Goal: Task Accomplishment & Management: Complete application form

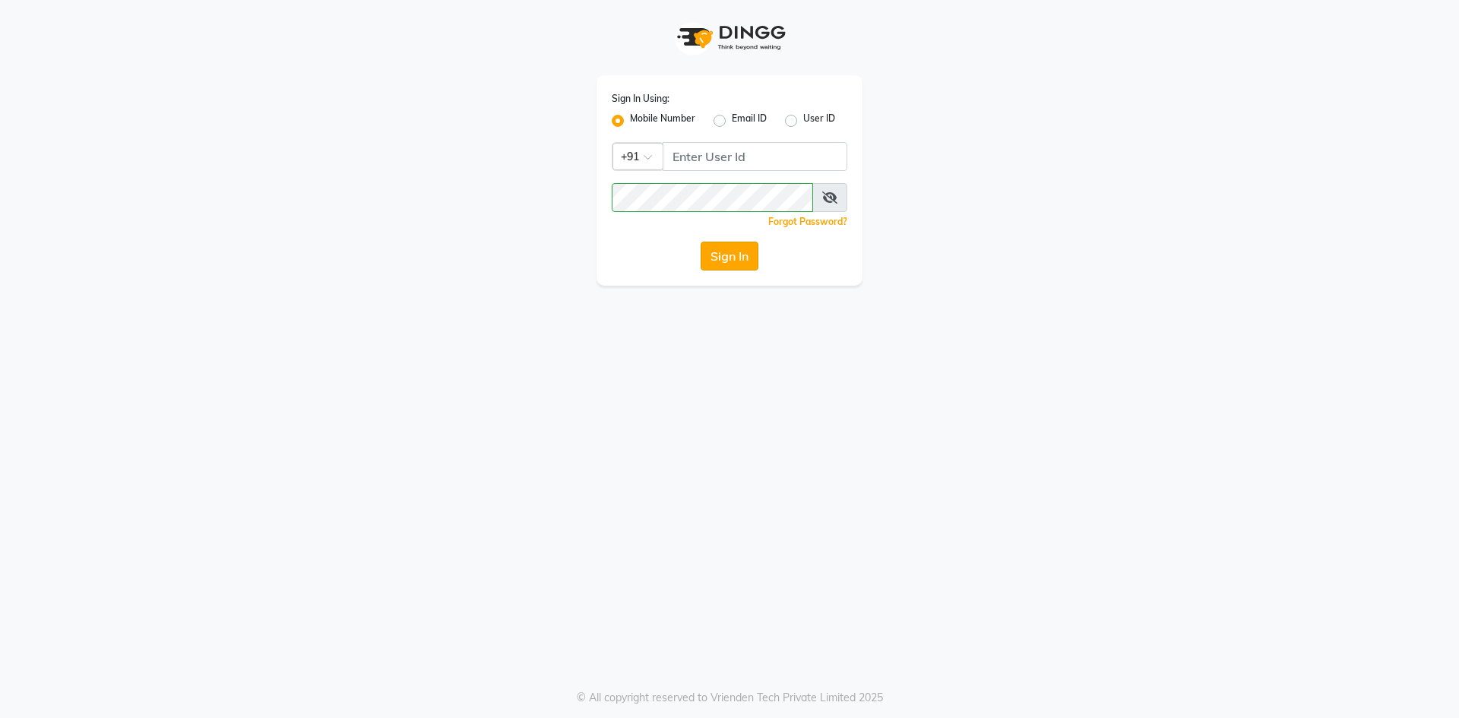
click at [726, 256] on button "Sign In" at bounding box center [729, 256] width 58 height 29
click at [693, 160] on input "Username" at bounding box center [754, 156] width 185 height 29
type input "9696254738"
click at [724, 252] on button "Sign In" at bounding box center [729, 256] width 58 height 29
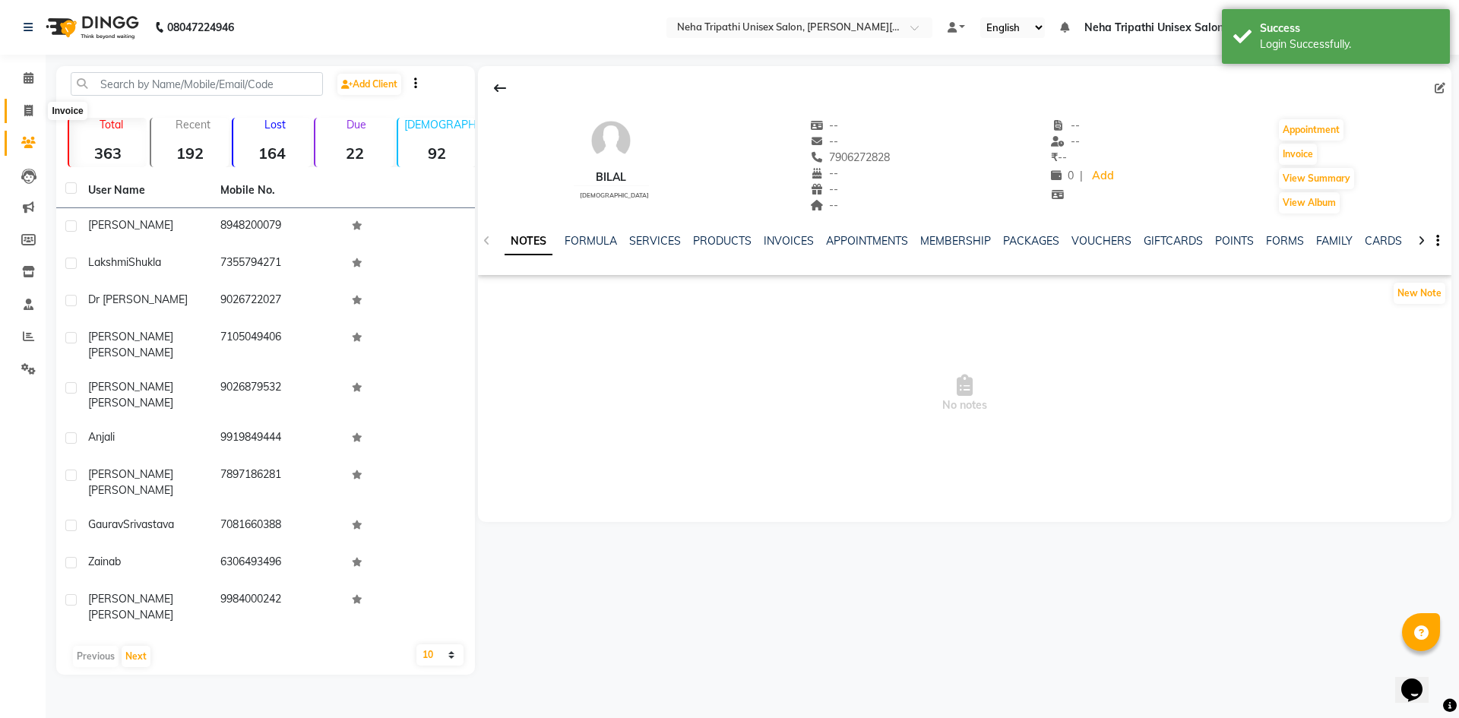
click at [21, 109] on span at bounding box center [28, 111] width 27 height 17
select select "7540"
select select "service"
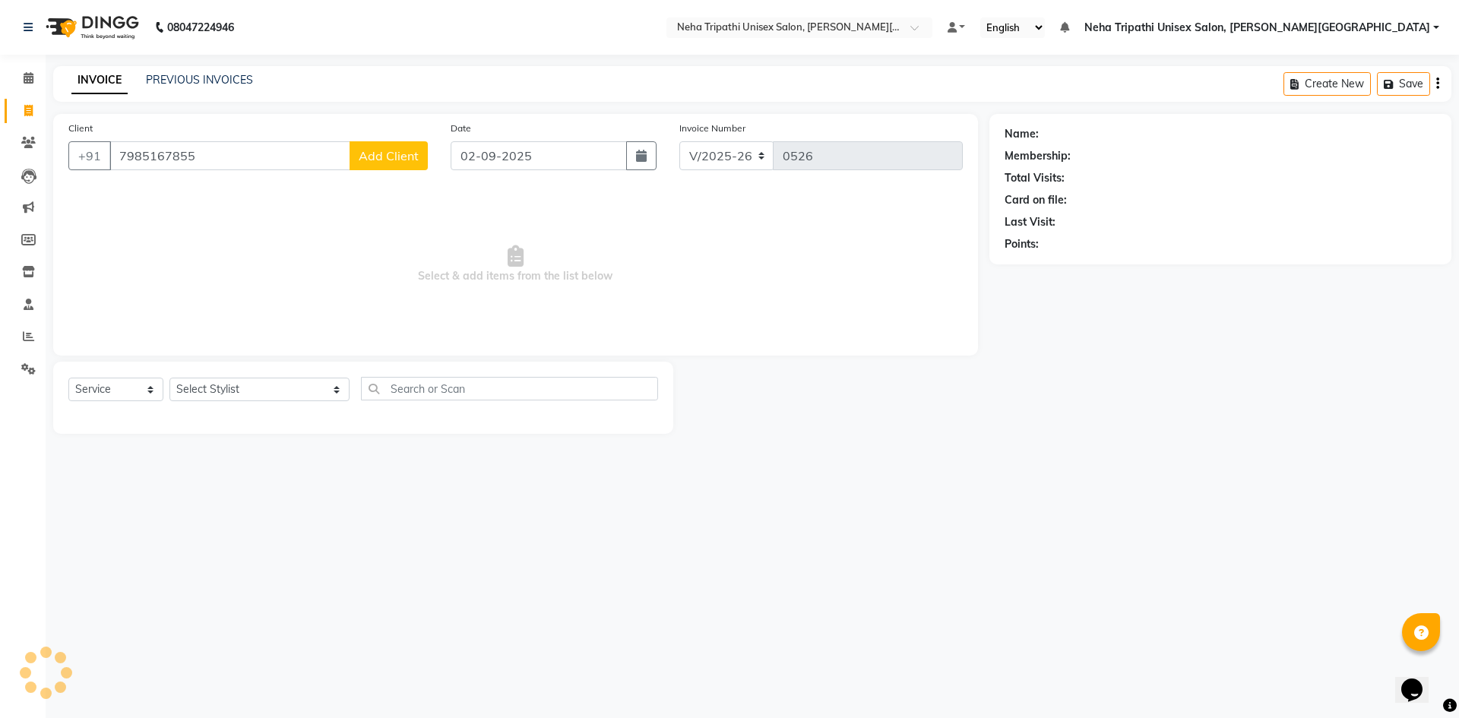
type input "7985167855"
click at [399, 152] on span "Add Client" at bounding box center [389, 155] width 60 height 15
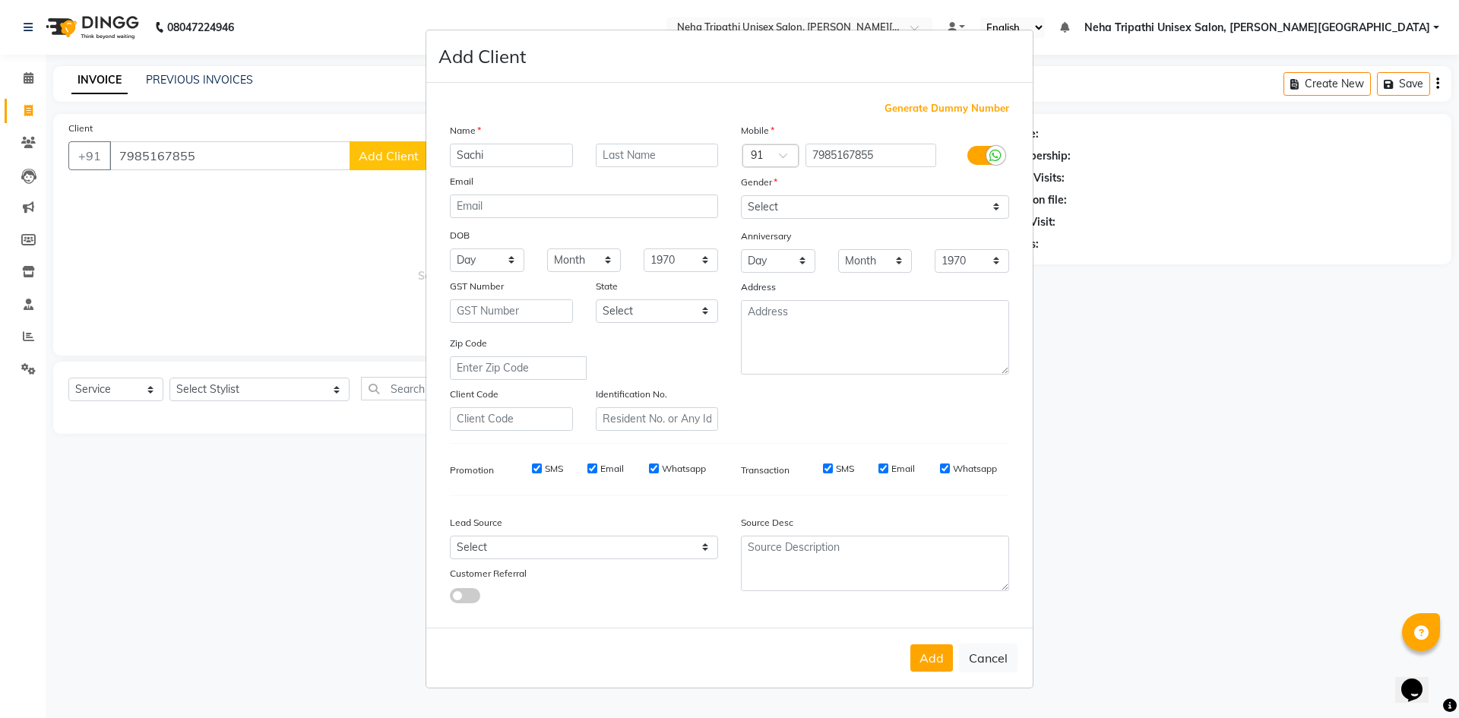
type input "Sachi"
click at [652, 157] on input "text" at bounding box center [657, 156] width 123 height 24
type input "Dixit"
click at [814, 201] on select "Select [DEMOGRAPHIC_DATA] [DEMOGRAPHIC_DATA] Other Prefer Not To Say" at bounding box center [875, 207] width 268 height 24
select select "[DEMOGRAPHIC_DATA]"
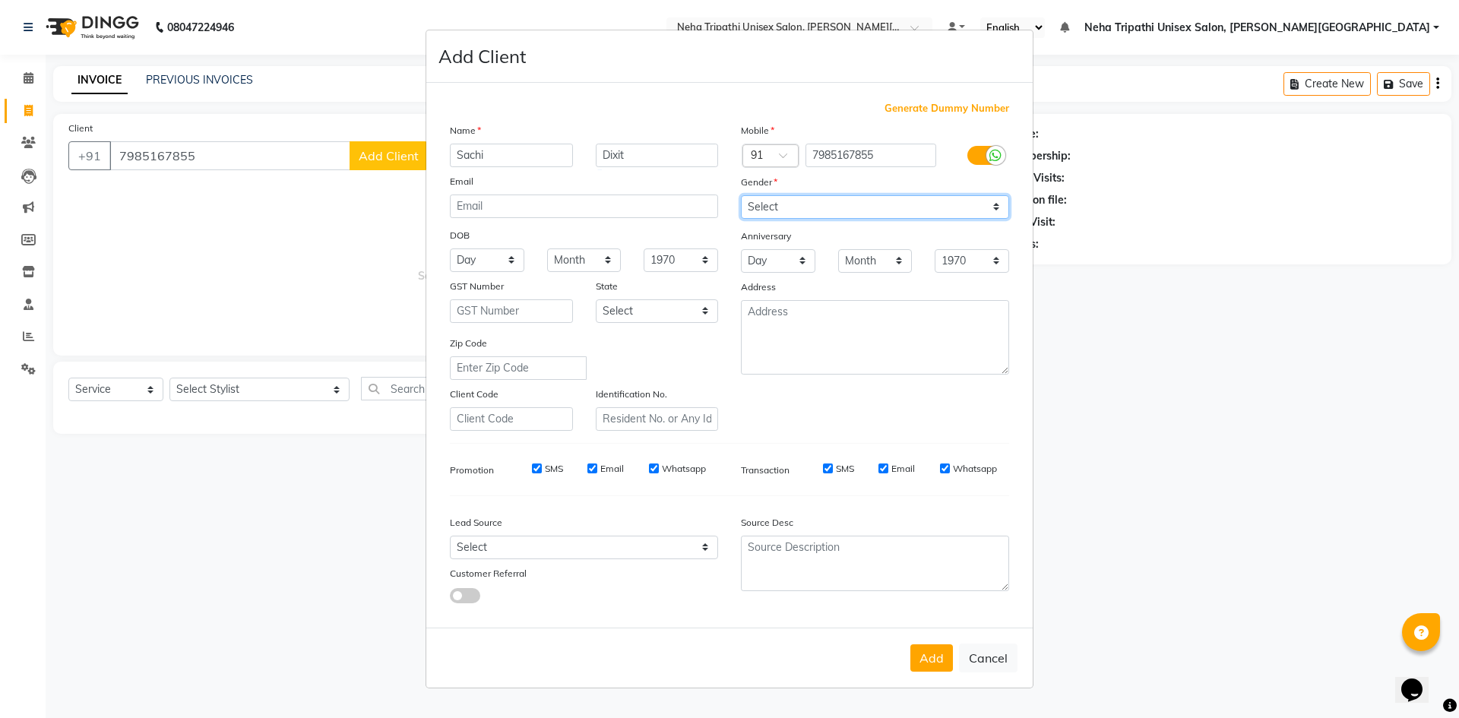
click at [741, 195] on select "Select [DEMOGRAPHIC_DATA] [DEMOGRAPHIC_DATA] Other Prefer Not To Say" at bounding box center [875, 207] width 268 height 24
click at [931, 667] on button "Add" at bounding box center [931, 657] width 43 height 27
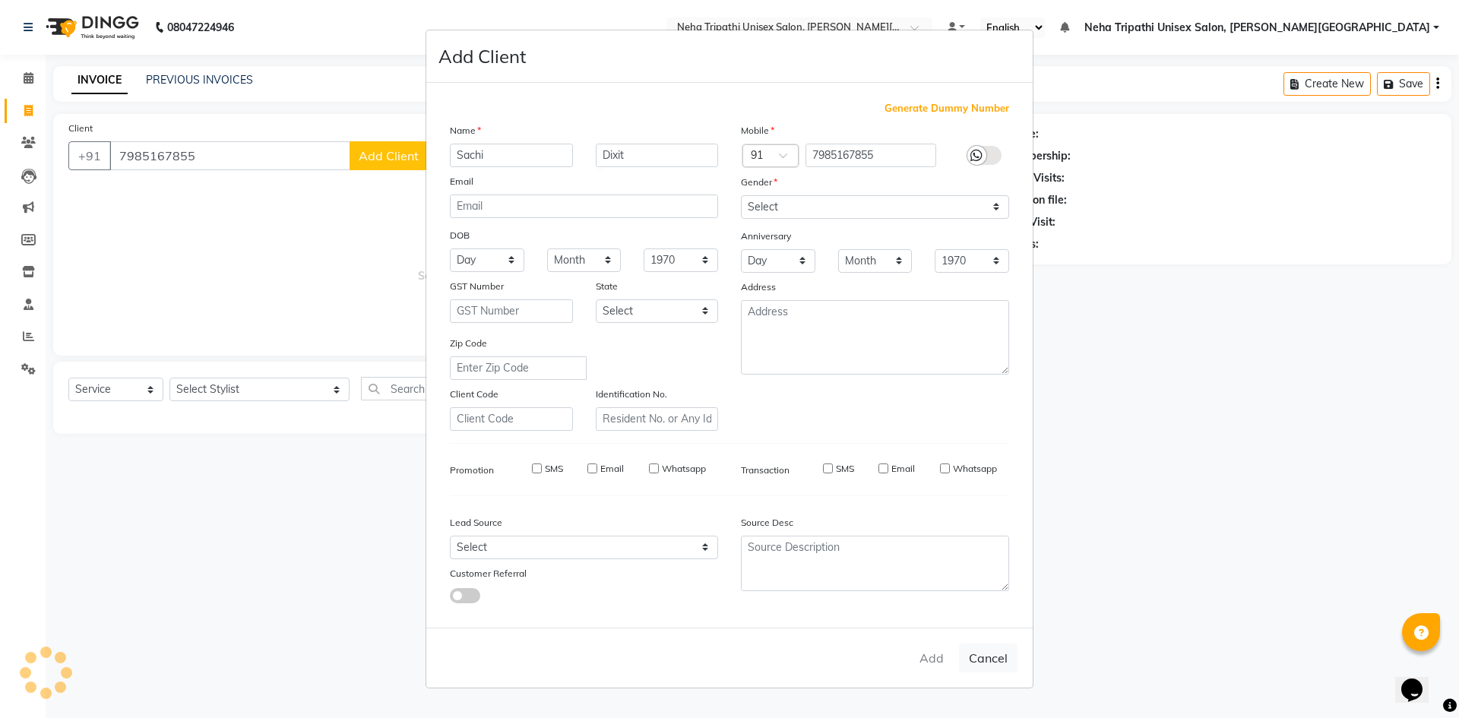
select select
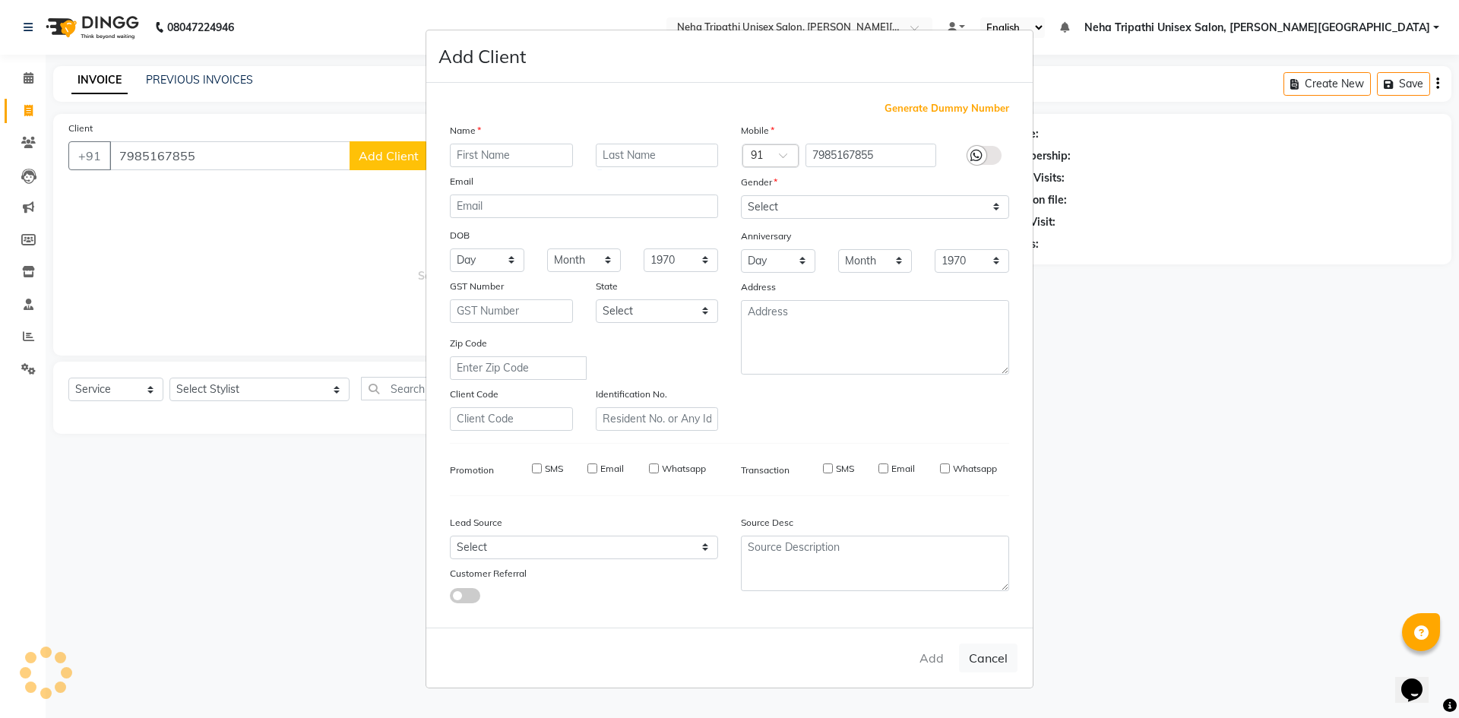
select select
checkbox input "false"
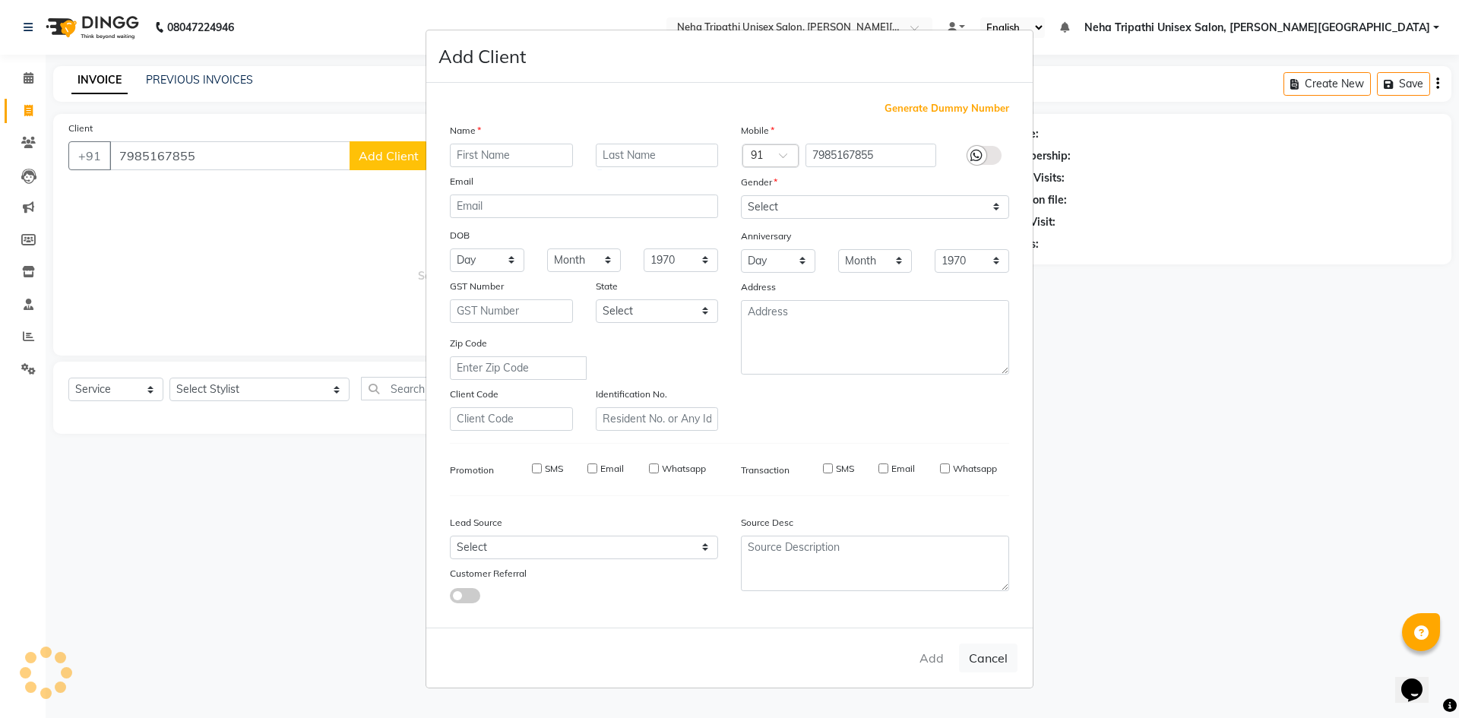
checkbox input "false"
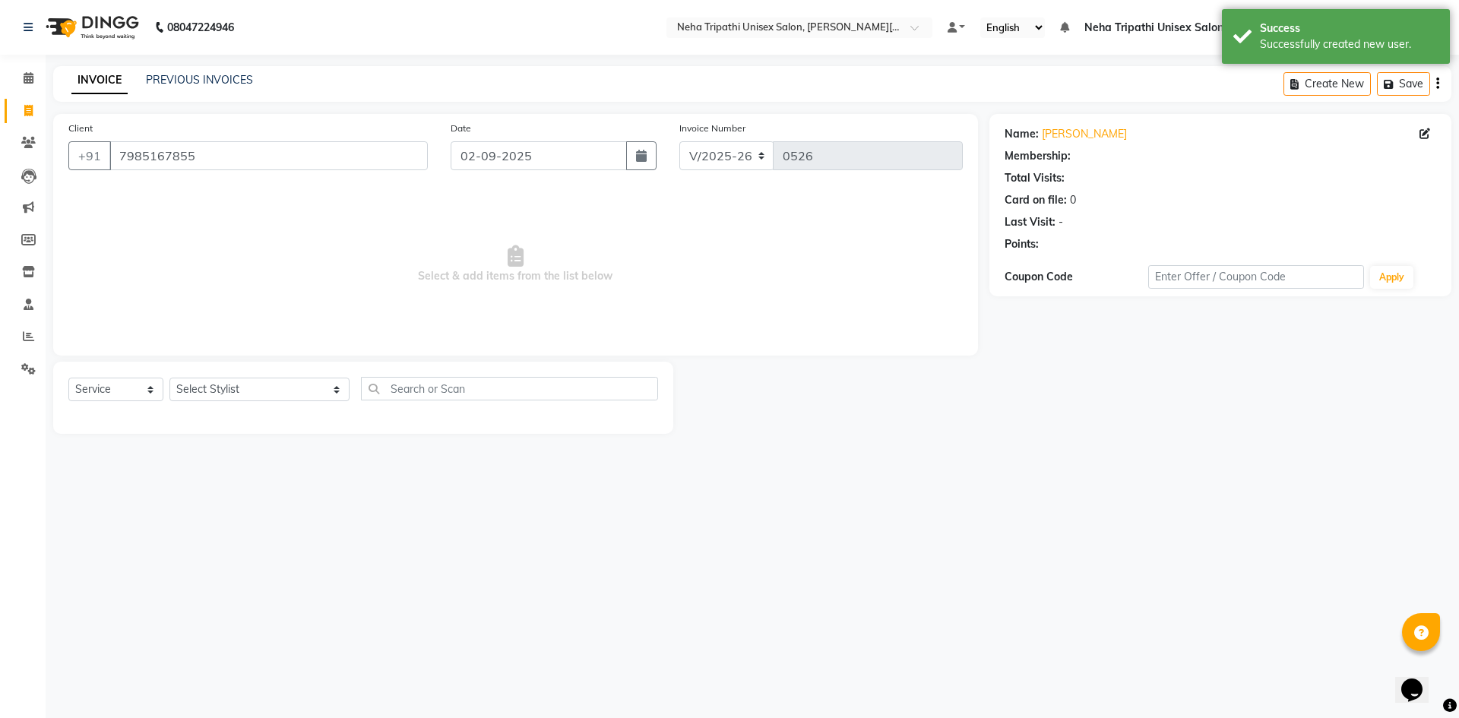
select select "1: Object"
click at [262, 391] on select "Select Stylist [PERSON_NAME] [PERSON_NAME] [PERSON_NAME] Unisex Salon, [PERSON_…" at bounding box center [259, 390] width 180 height 24
select select "66668"
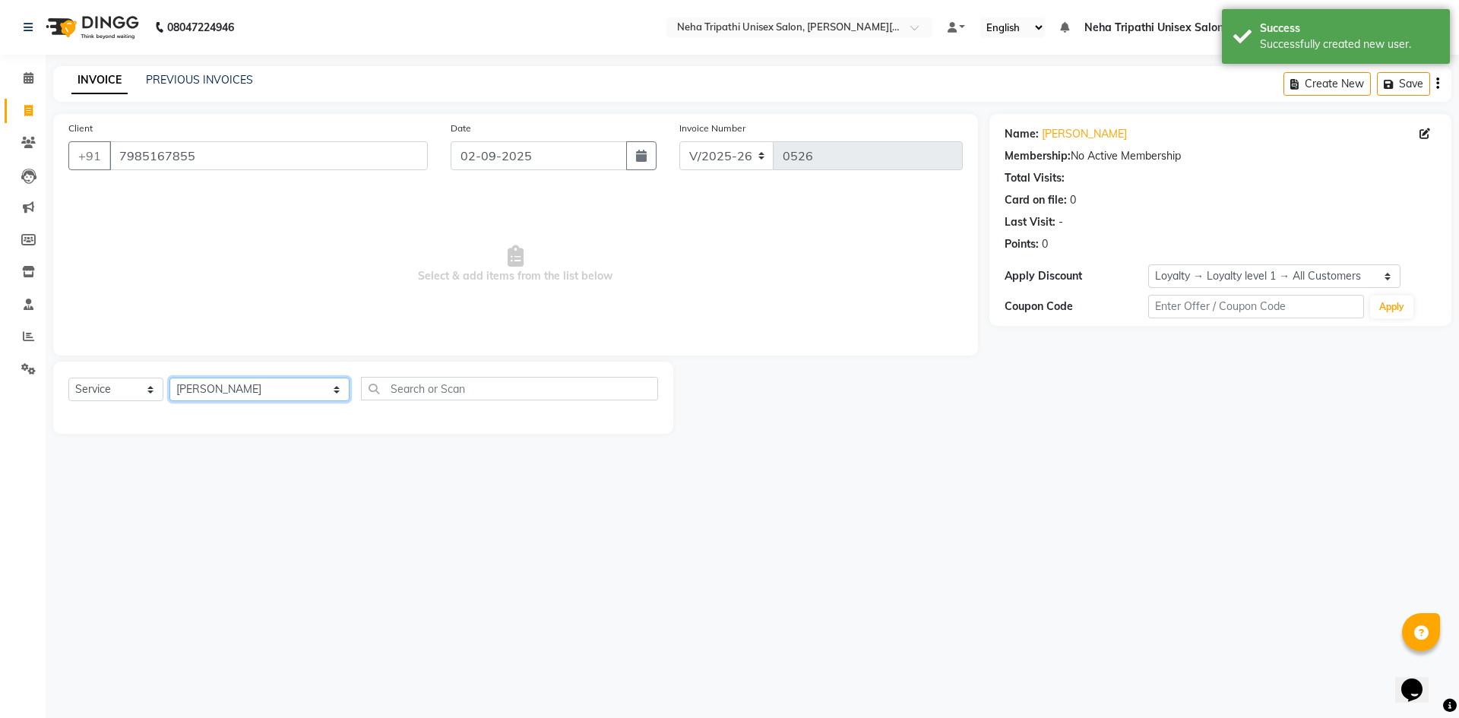
click at [169, 378] on select "Select Stylist [PERSON_NAME] [PERSON_NAME] [PERSON_NAME] Unisex Salon, [PERSON_…" at bounding box center [259, 390] width 180 height 24
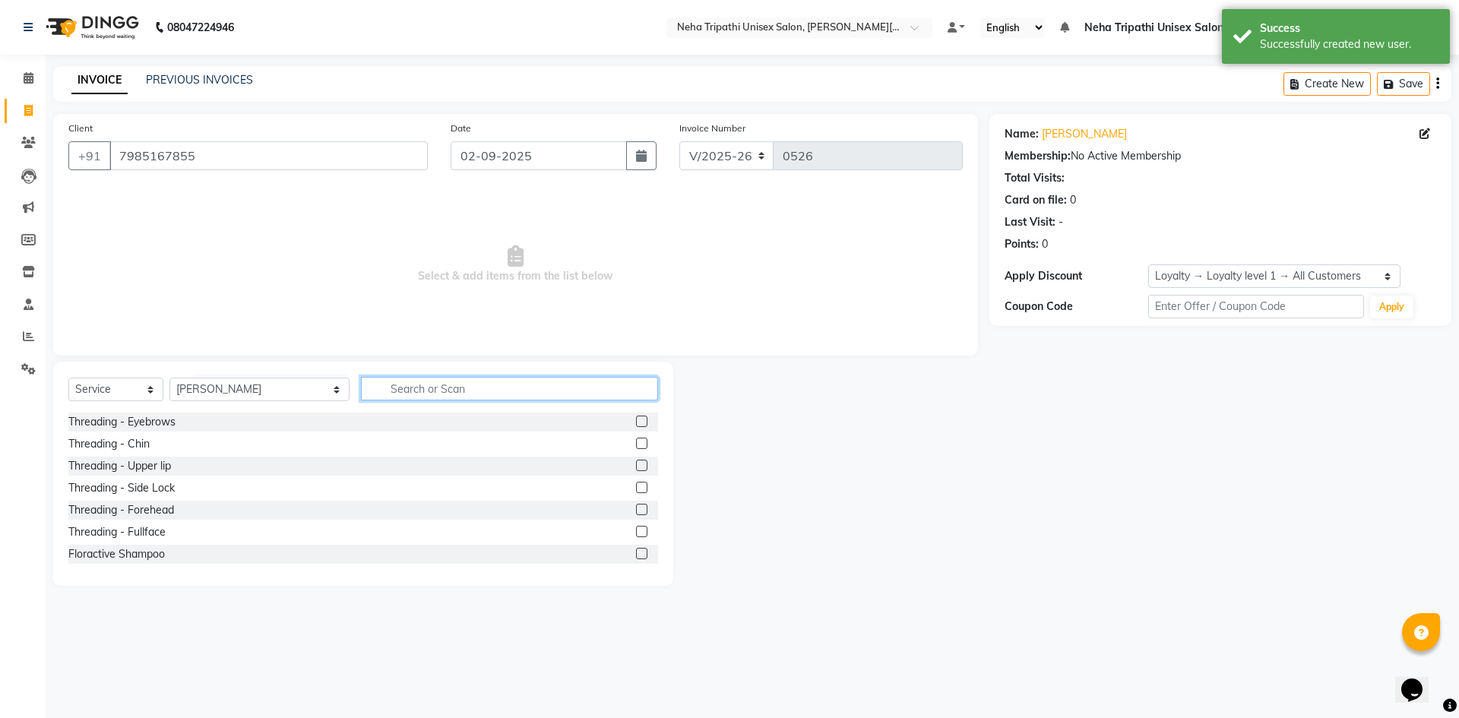
click at [361, 387] on input "text" at bounding box center [509, 389] width 297 height 24
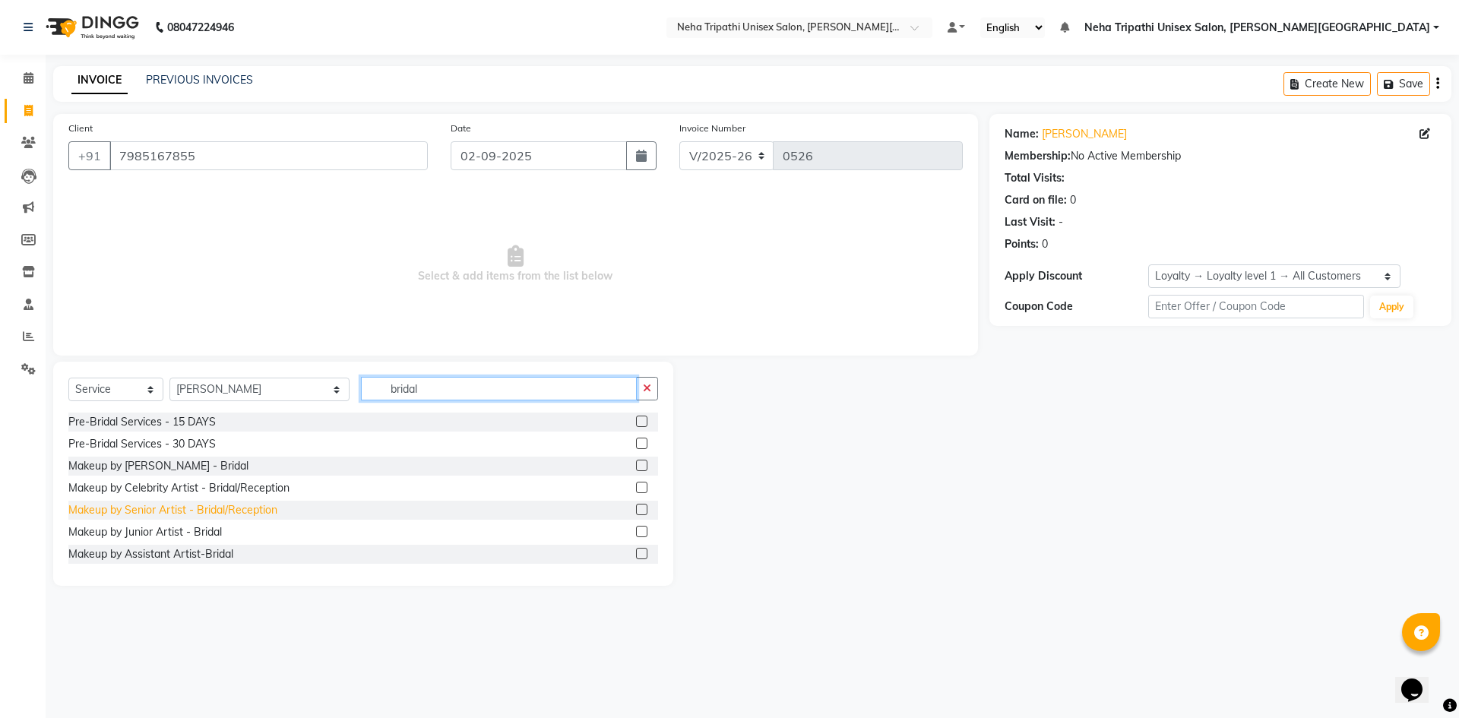
scroll to position [46, 0]
type input "bridal"
click at [167, 530] on div "Makeup by Junior Artist - Bridal" at bounding box center [144, 530] width 153 height 16
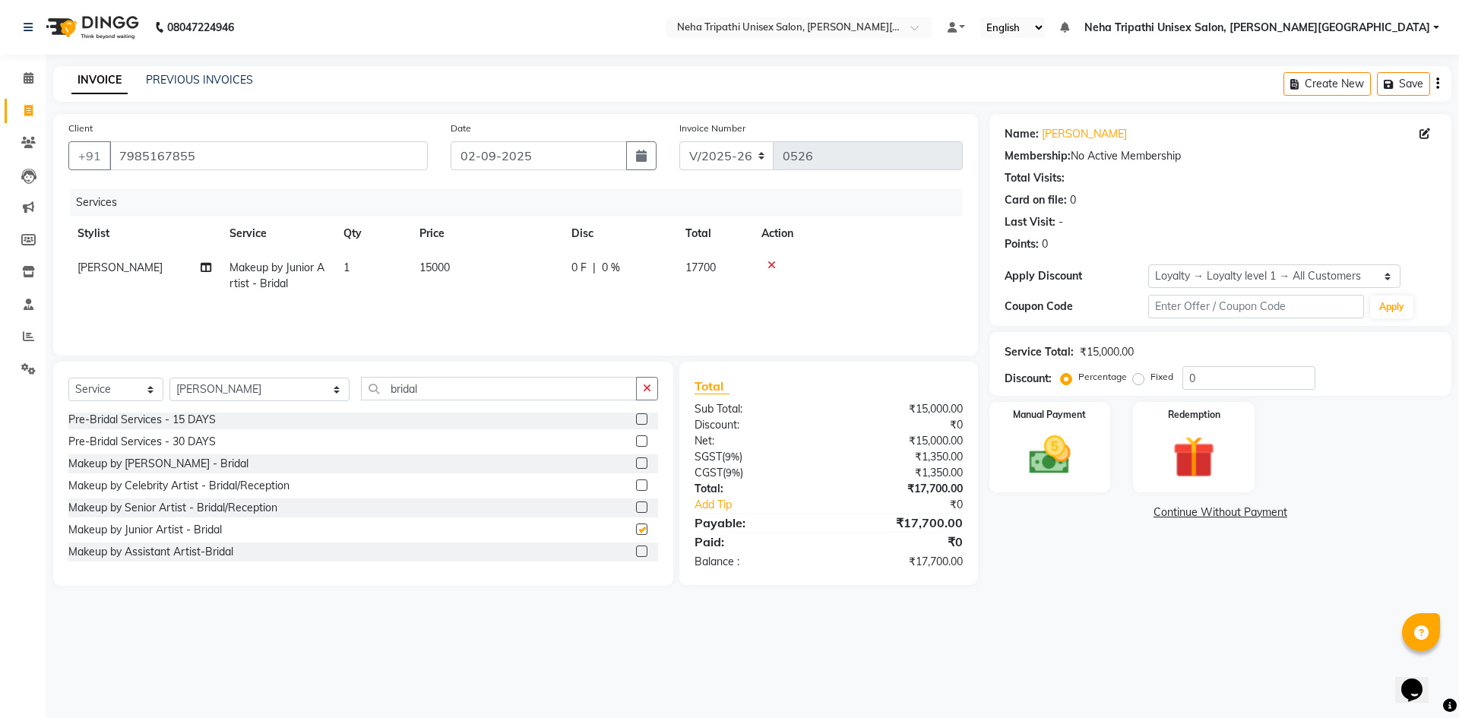
checkbox input "false"
click at [652, 392] on button "button" at bounding box center [647, 389] width 22 height 24
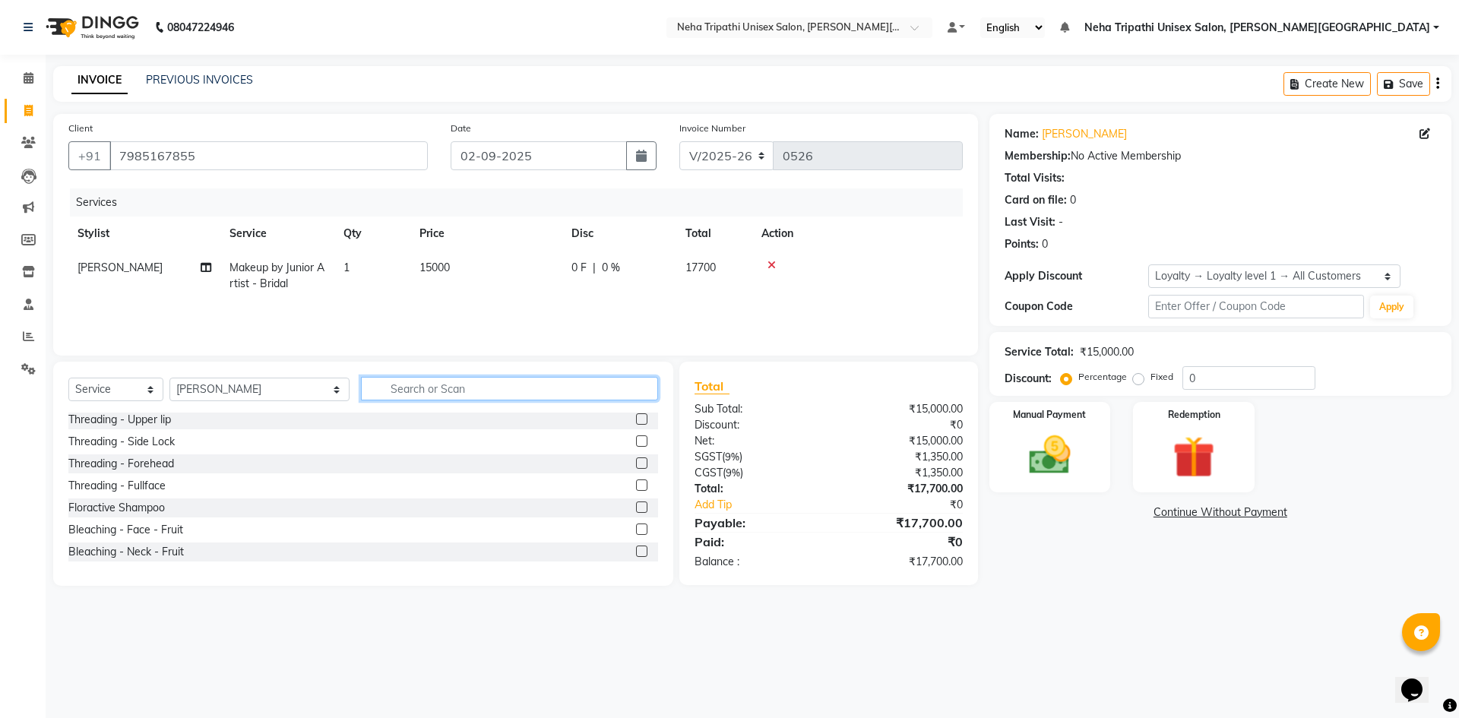
click at [605, 385] on input "text" at bounding box center [509, 389] width 297 height 24
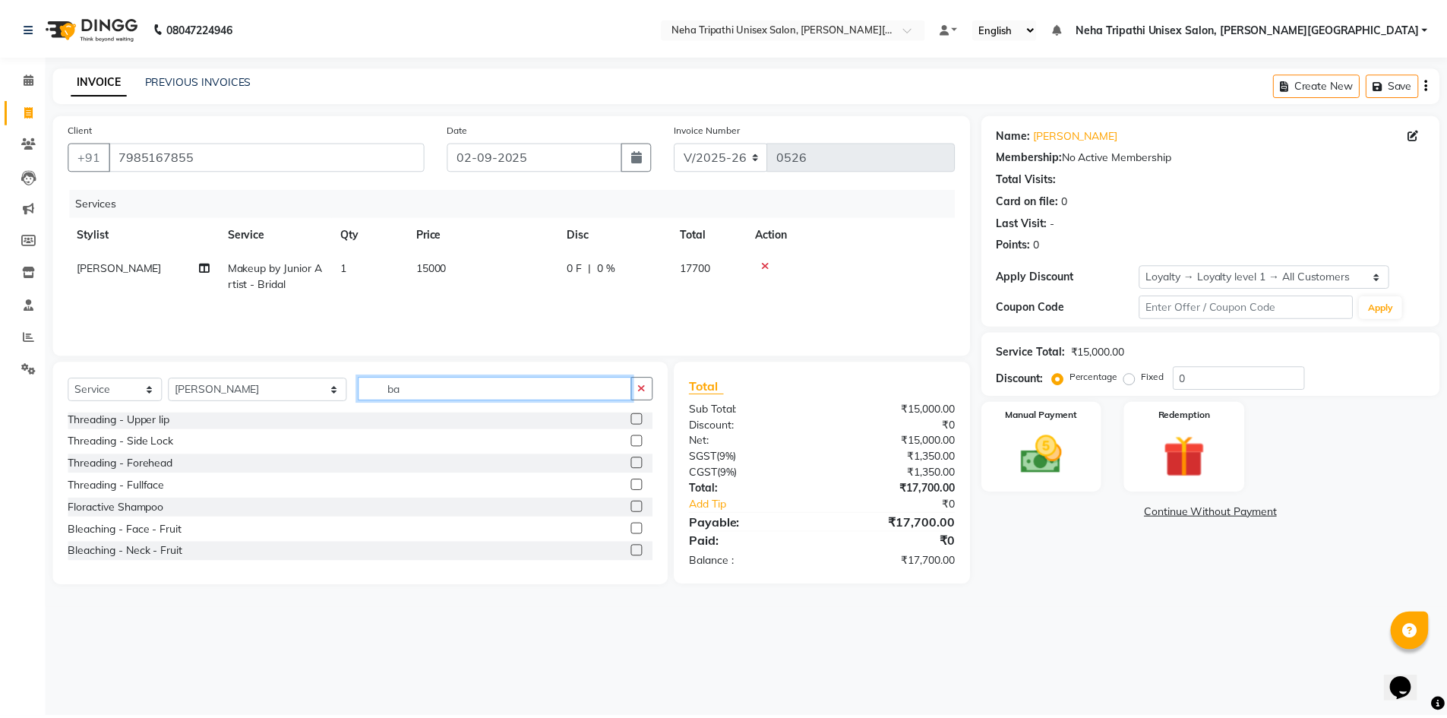
scroll to position [0, 0]
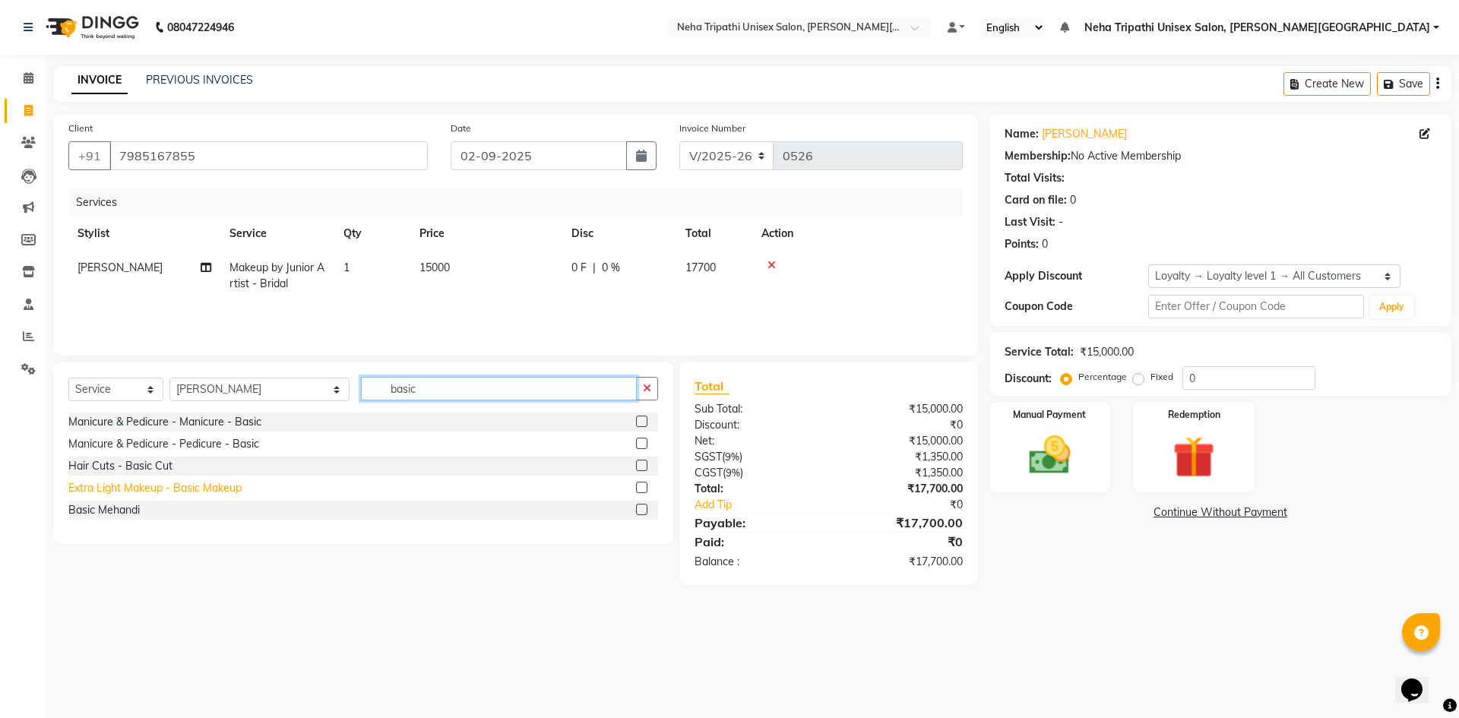
type input "basic"
click at [112, 480] on div "Extra Light Makeup - Basic Makeup" at bounding box center [154, 488] width 173 height 16
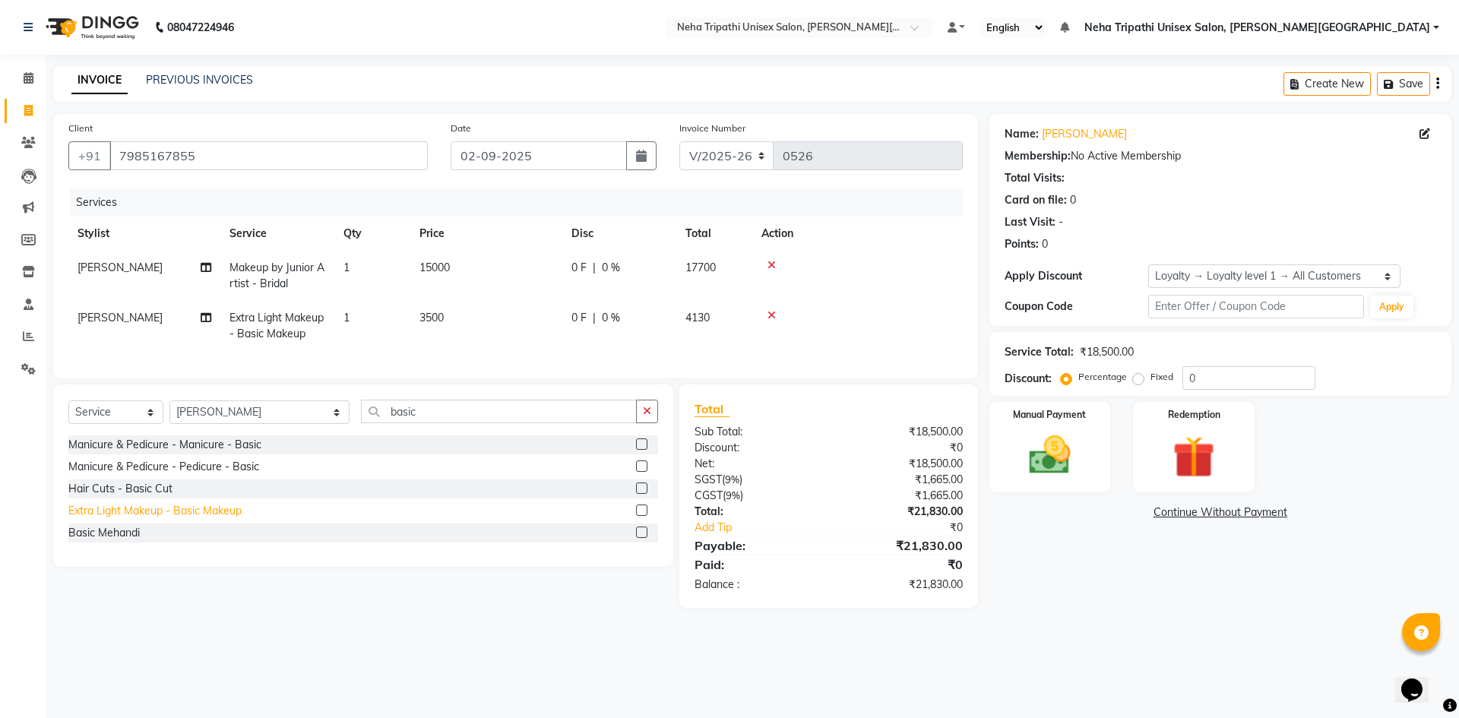
click at [195, 519] on div "Extra Light Makeup - Basic Makeup" at bounding box center [154, 511] width 173 height 16
checkbox input "false"
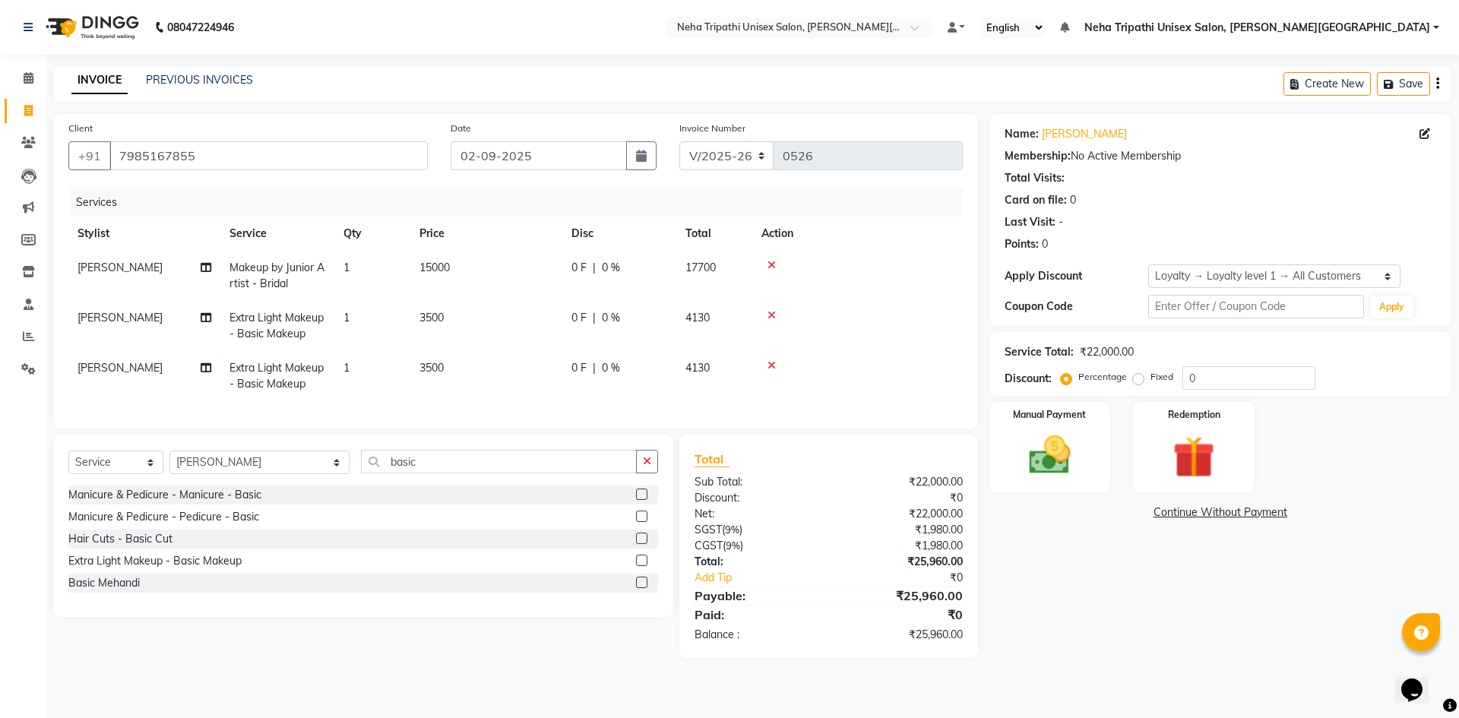
click at [429, 317] on span "3500" at bounding box center [431, 318] width 24 height 14
select select "66668"
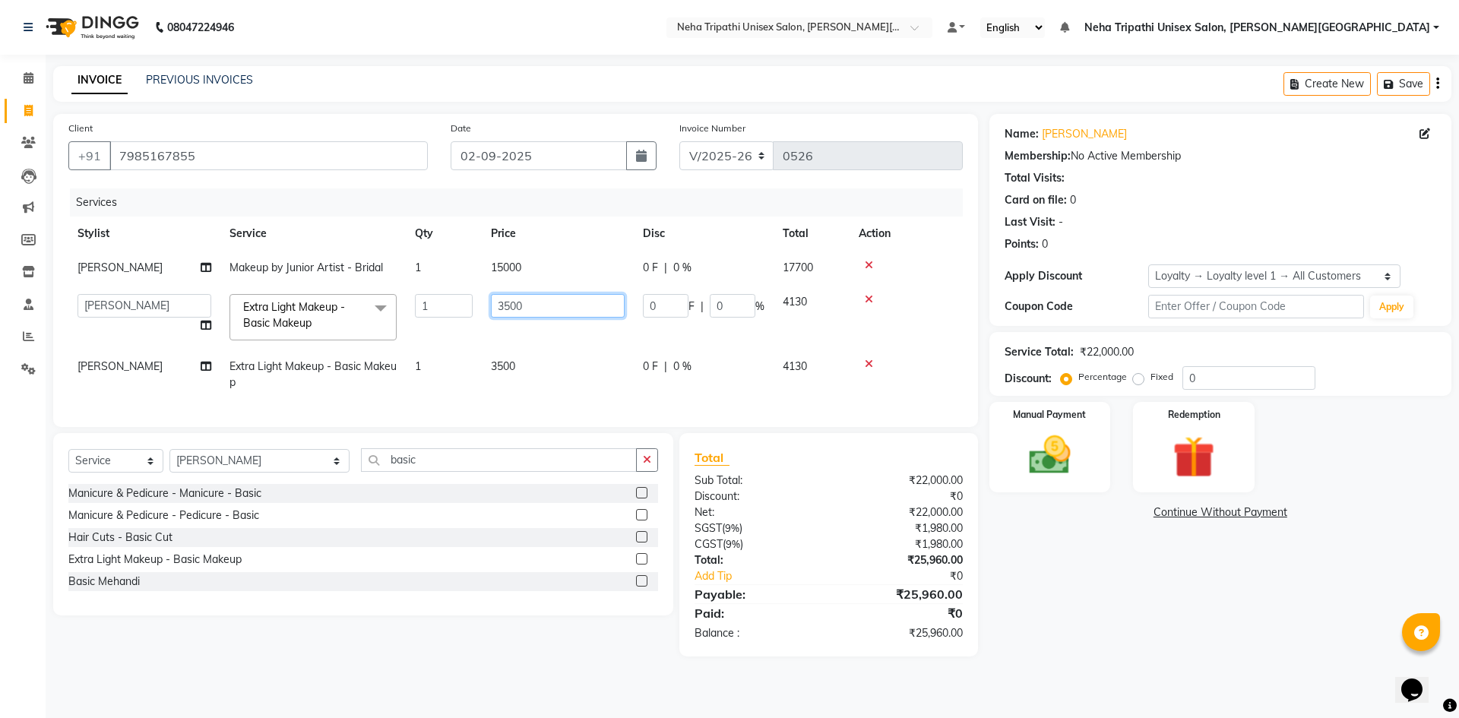
click at [507, 303] on input "3500" at bounding box center [558, 306] width 134 height 24
click at [511, 307] on input "3500" at bounding box center [558, 306] width 134 height 24
type input "4000"
click at [504, 366] on td "3500" at bounding box center [558, 374] width 152 height 50
select select "66668"
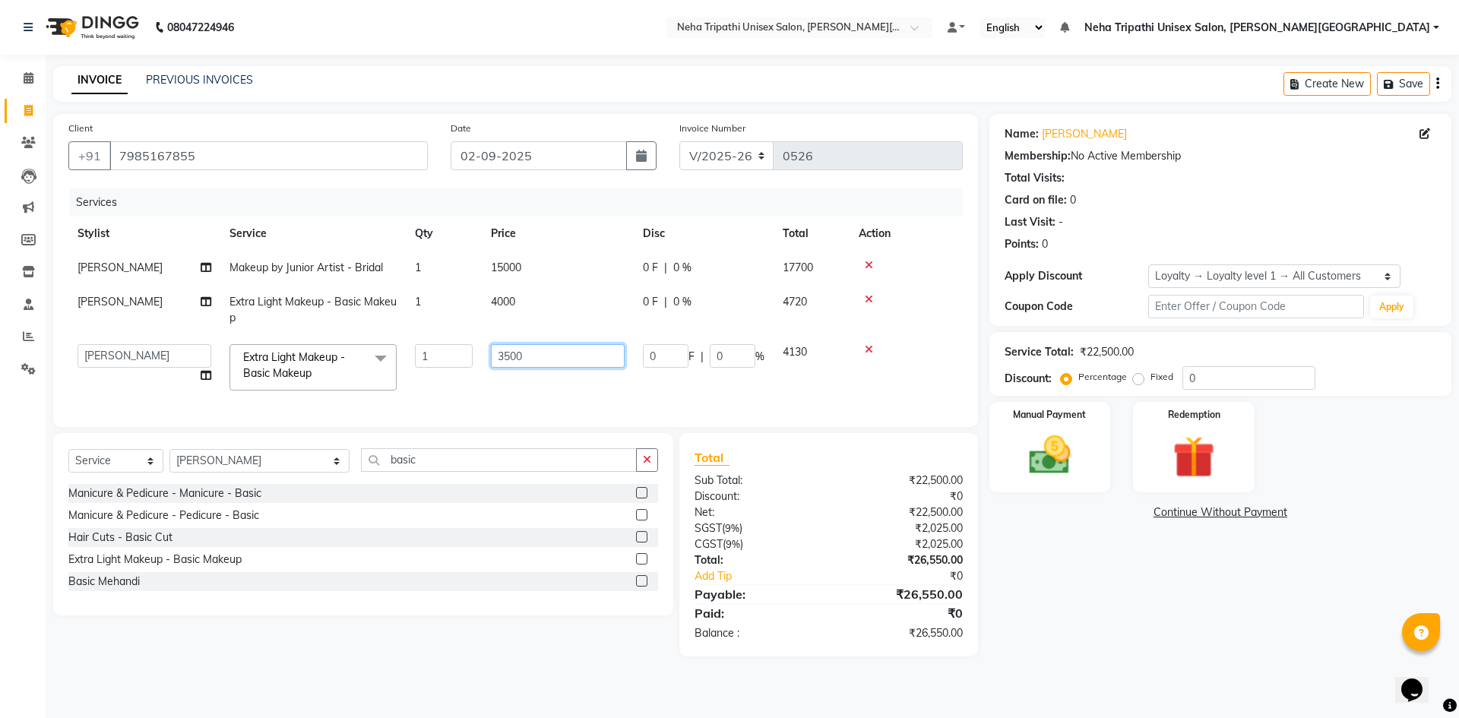
click at [513, 356] on input "3500" at bounding box center [558, 356] width 134 height 24
type input "4000"
click at [1108, 569] on div "Name: [PERSON_NAME] Membership: No Active Membership Total Visits: Card on file…" at bounding box center [1225, 385] width 473 height 542
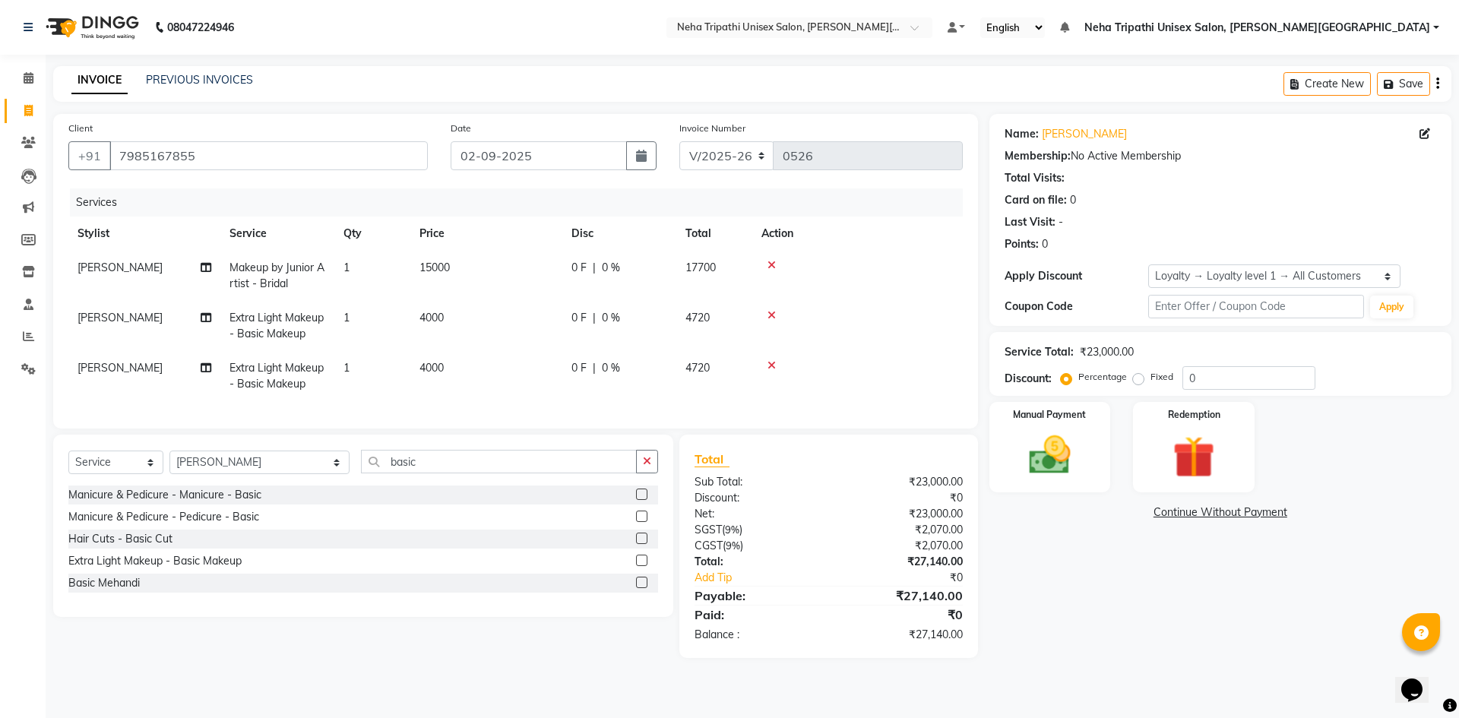
click at [1150, 376] on label "Fixed" at bounding box center [1161, 377] width 23 height 14
click at [1137, 376] on input "Fixed" at bounding box center [1141, 377] width 11 height 11
radio input "true"
drag, startPoint x: 1206, startPoint y: 374, endPoint x: 1198, endPoint y: 377, distance: 8.2
click at [1208, 374] on input "0" at bounding box center [1248, 378] width 133 height 24
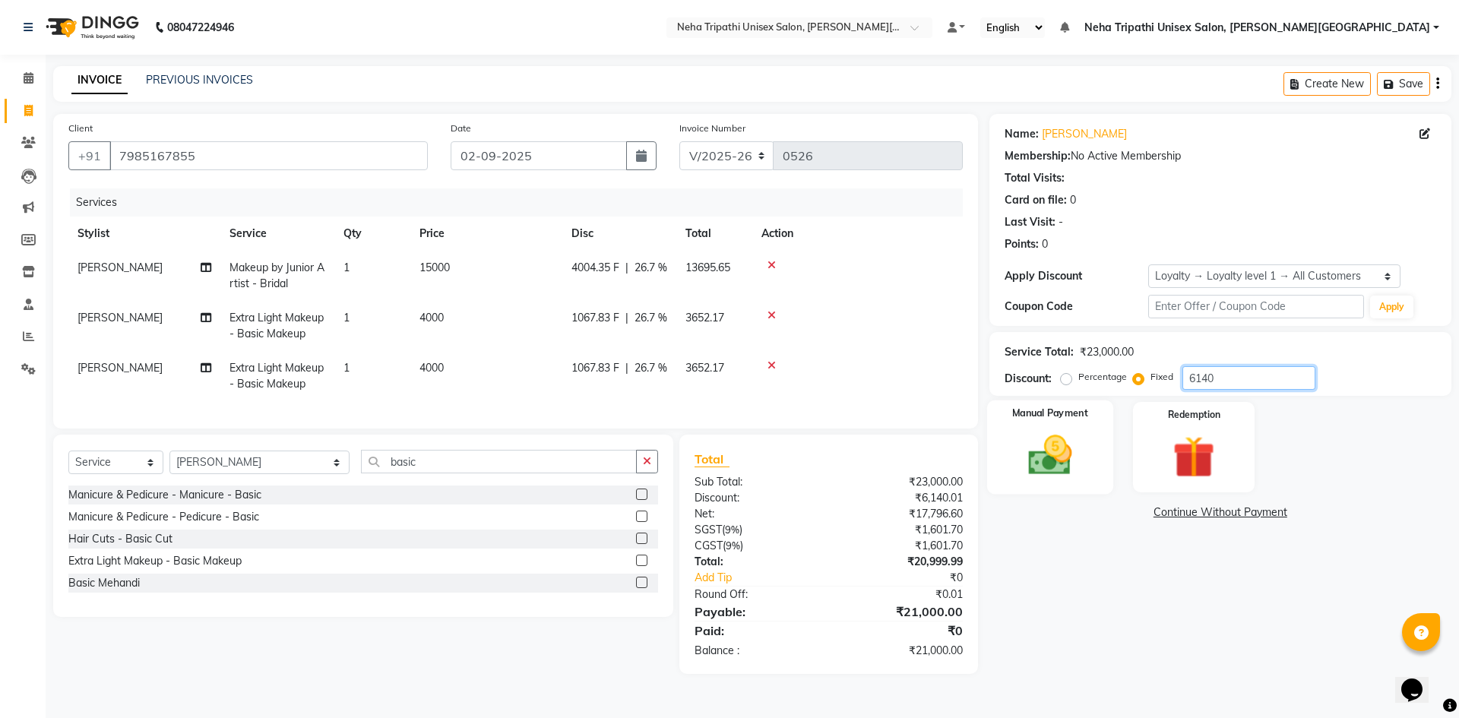
type input "6140"
click at [1055, 451] on img at bounding box center [1049, 455] width 71 height 50
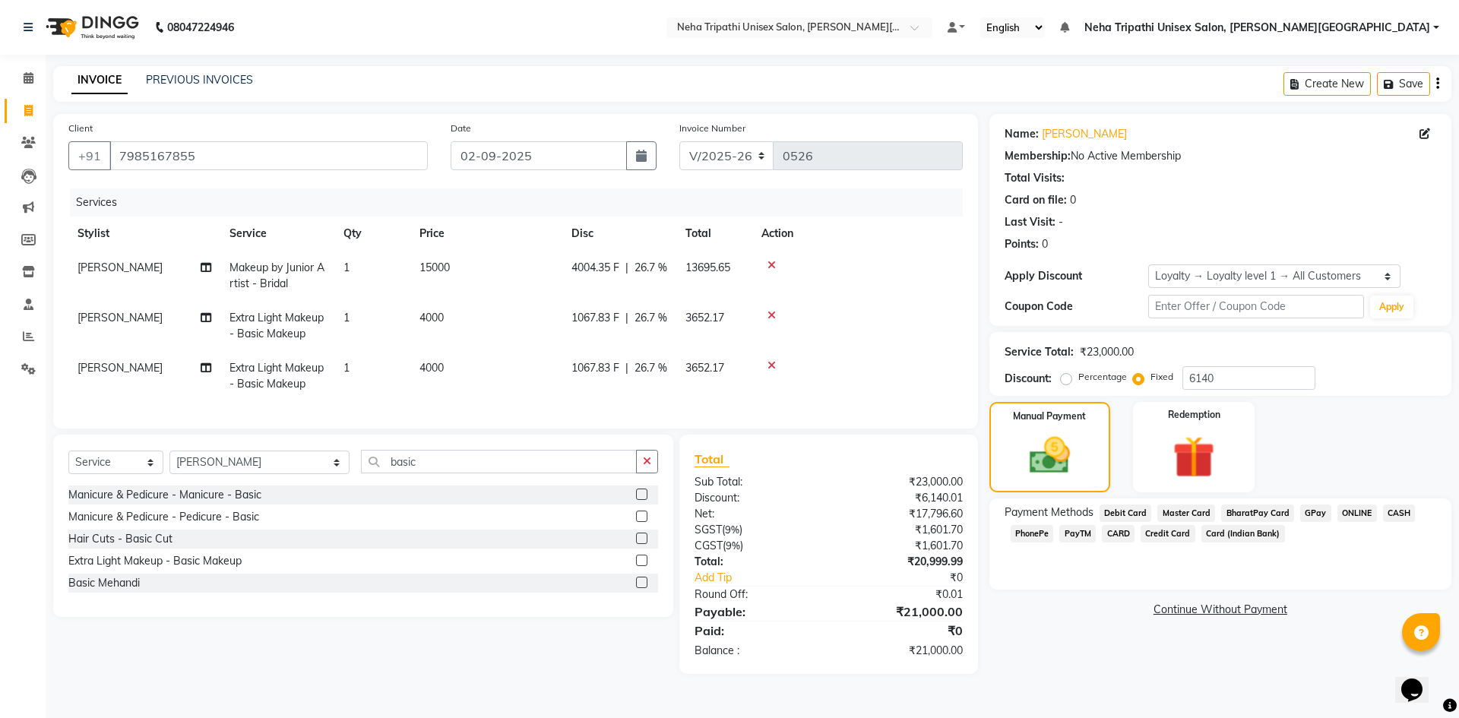
click at [1354, 512] on span "ONLINE" at bounding box center [1357, 512] width 40 height 17
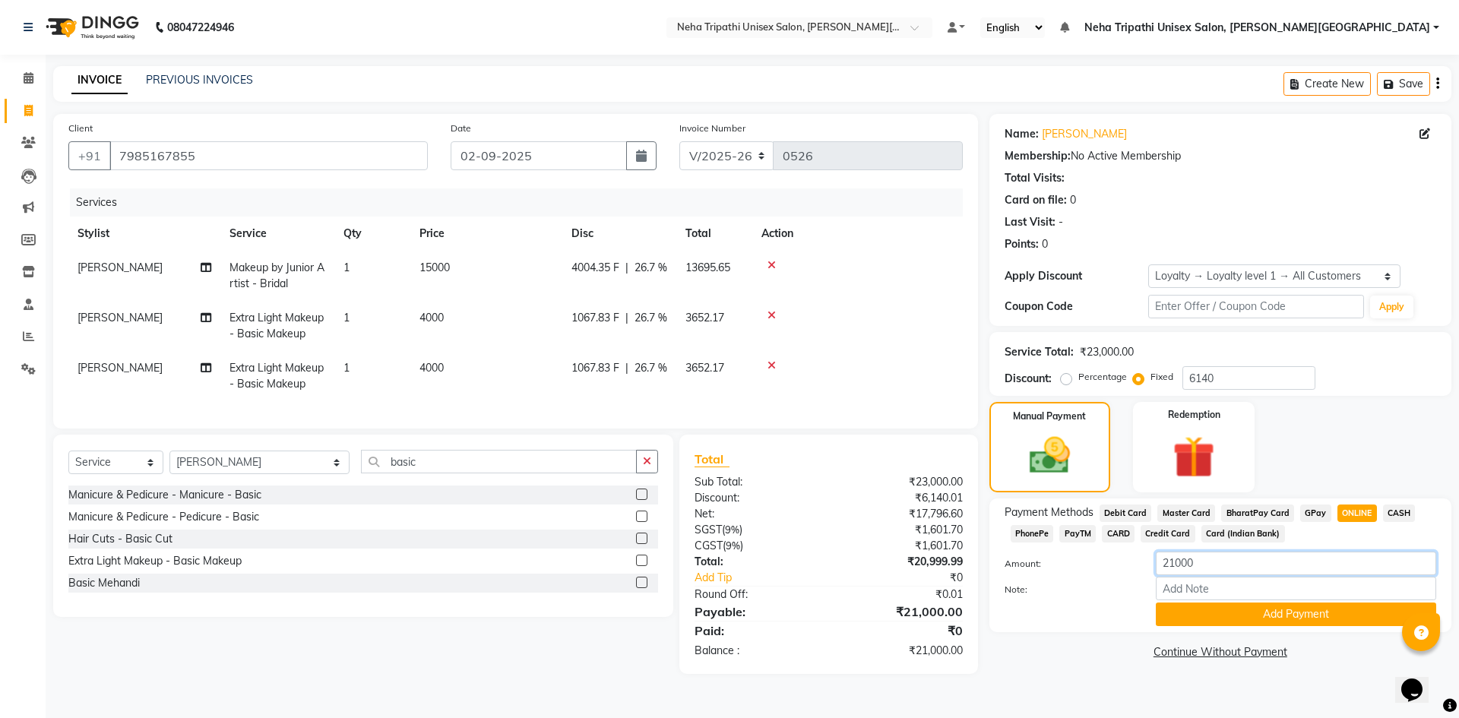
click at [1175, 562] on input "21000" at bounding box center [1296, 564] width 280 height 24
type input "7000"
click at [1192, 615] on button "Add Payment" at bounding box center [1296, 614] width 280 height 24
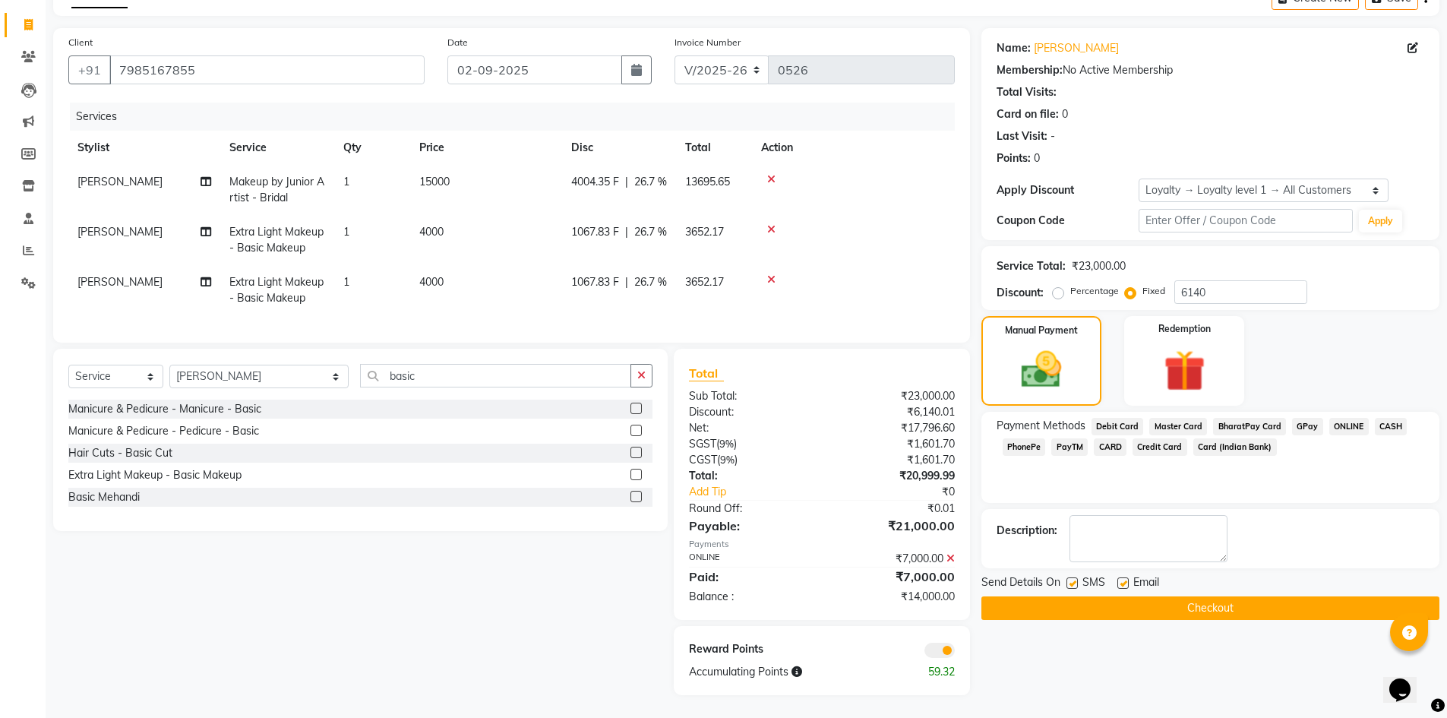
scroll to position [97, 0]
click at [1127, 599] on button "Checkout" at bounding box center [1211, 608] width 458 height 24
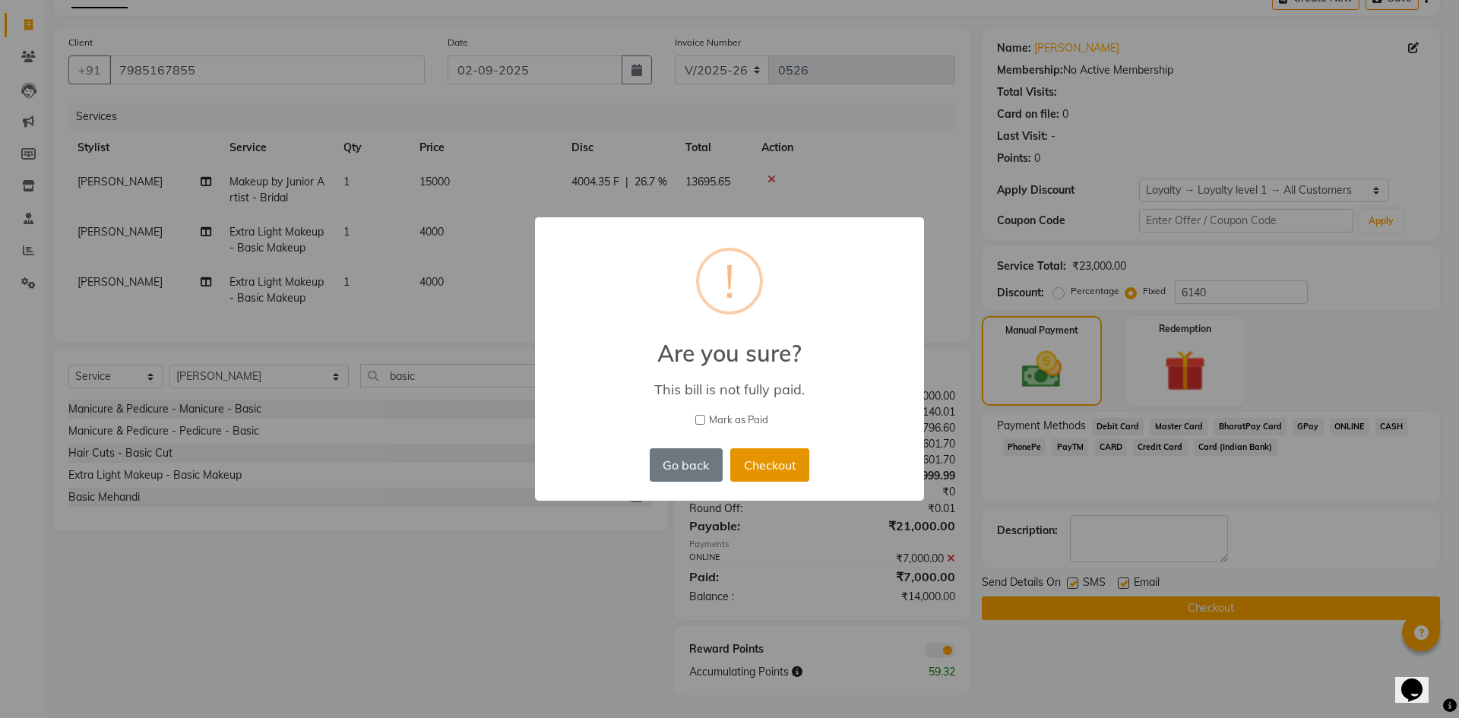
click at [786, 474] on button "Checkout" at bounding box center [769, 464] width 79 height 33
